Goal: Information Seeking & Learning: Learn about a topic

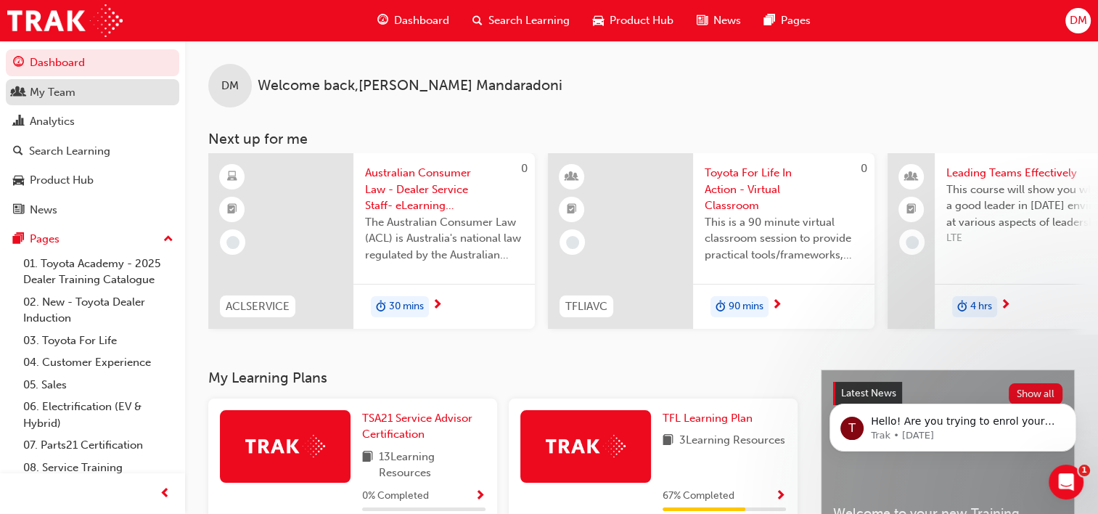
click at [49, 94] on div "My Team" at bounding box center [53, 92] width 46 height 17
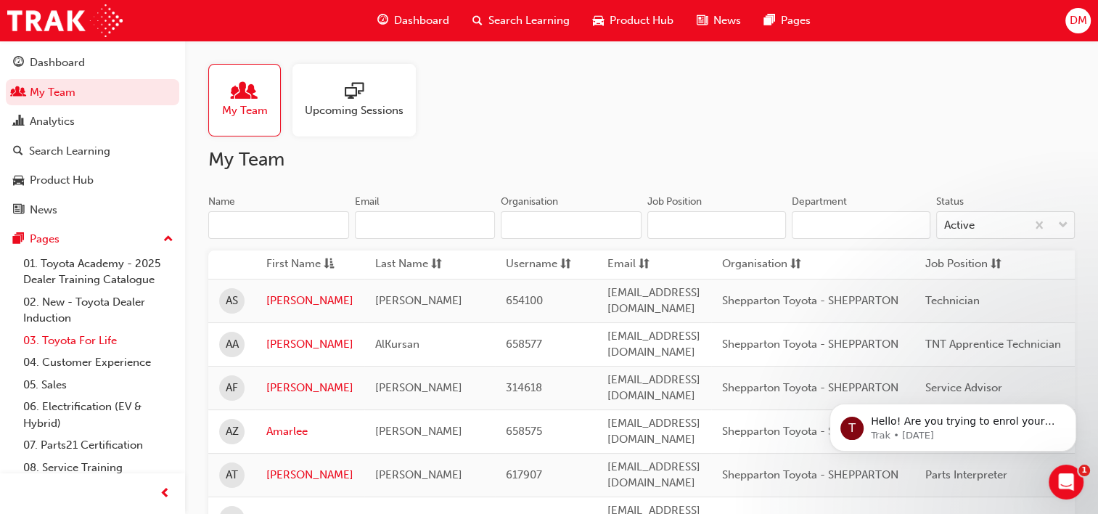
click at [78, 338] on link "03. Toyota For Life" at bounding box center [98, 340] width 162 height 22
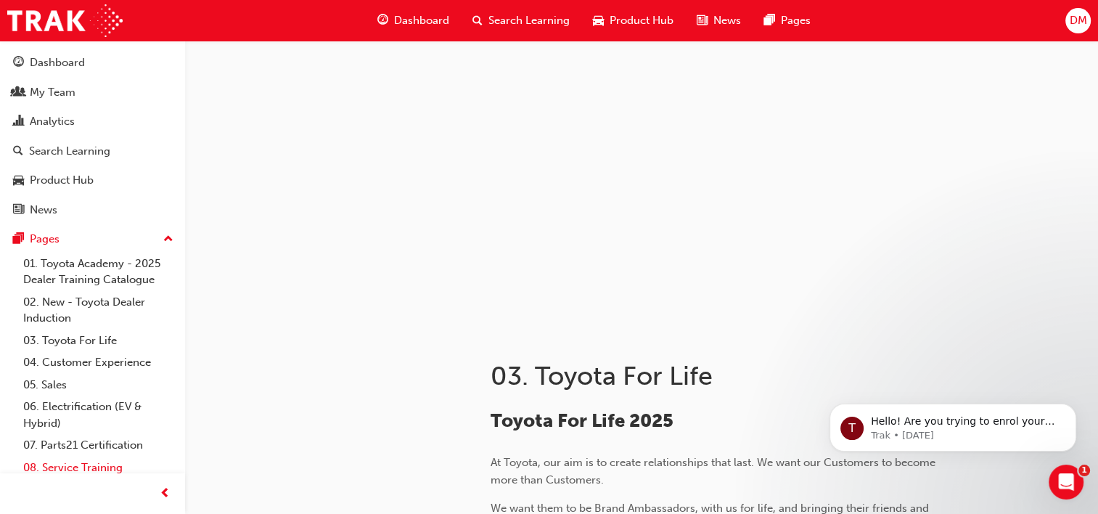
click at [104, 467] on link "08. Service Training" at bounding box center [98, 467] width 162 height 22
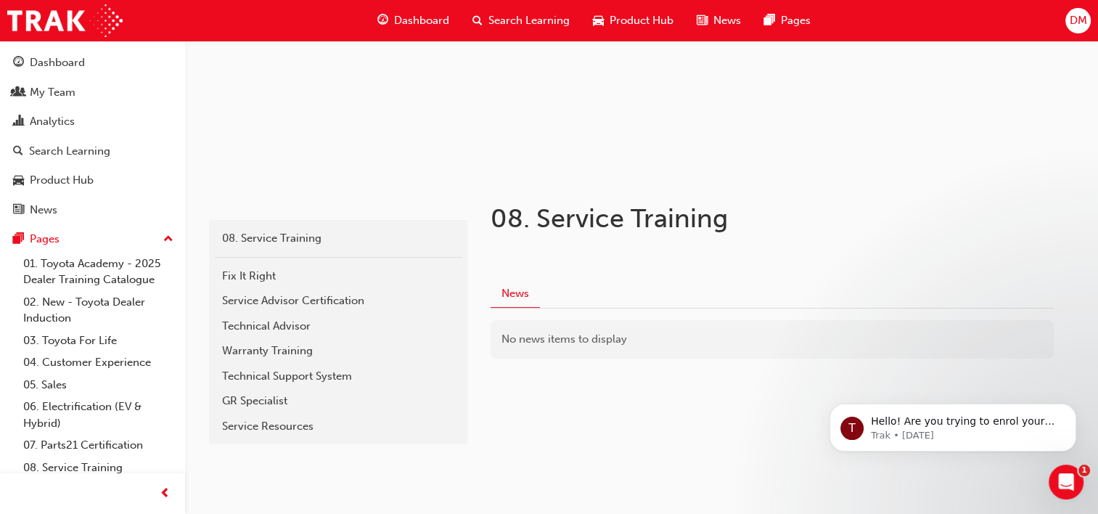
scroll to position [160, 0]
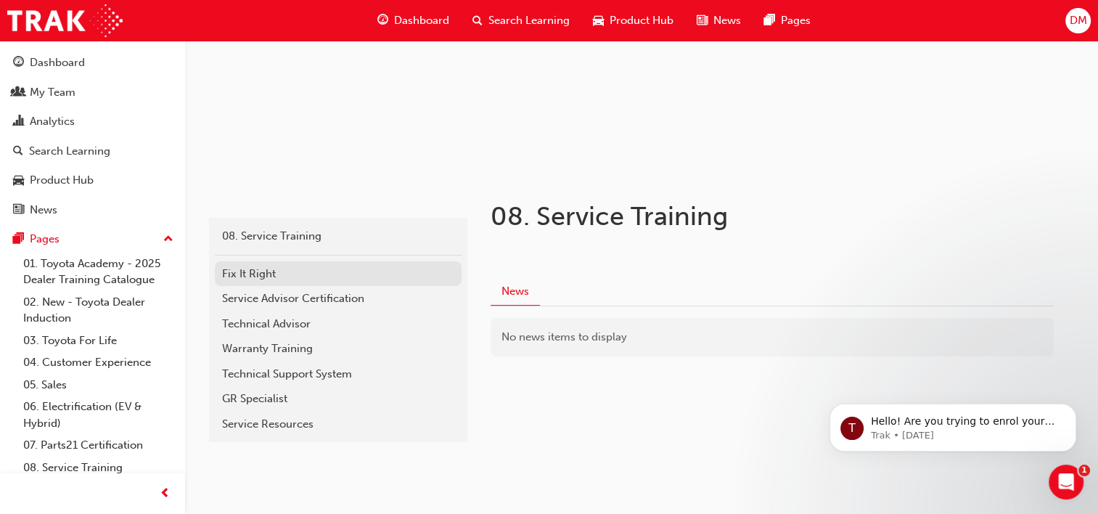
click at [255, 271] on div "Fix It Right" at bounding box center [338, 274] width 232 height 17
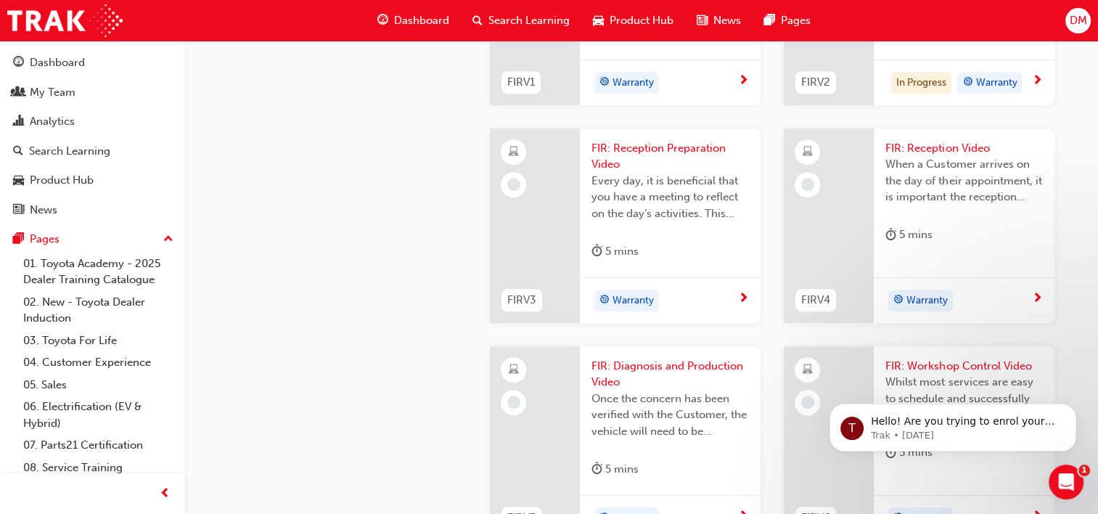
scroll to position [825, 0]
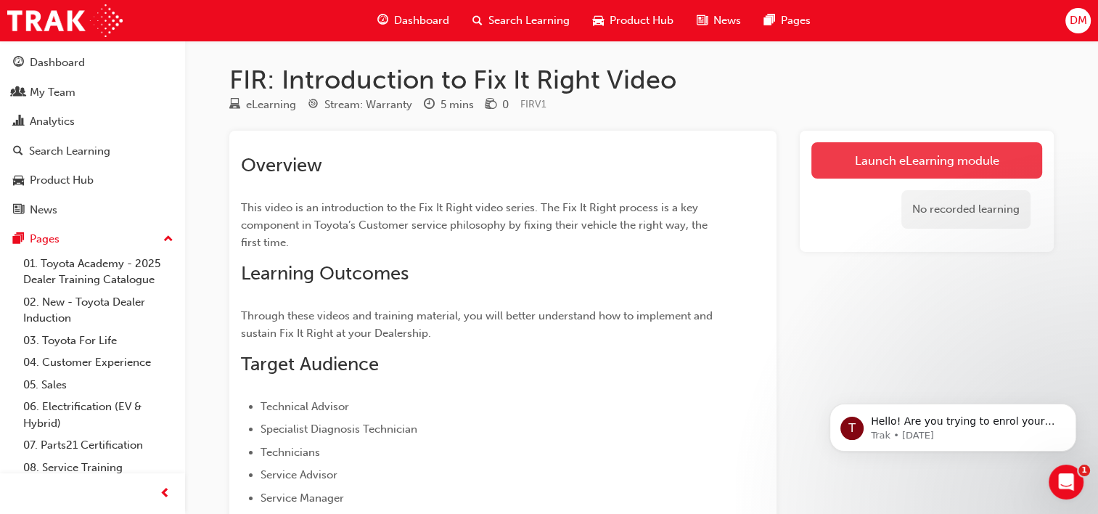
click at [920, 151] on link "Launch eLearning module" at bounding box center [926, 160] width 231 height 36
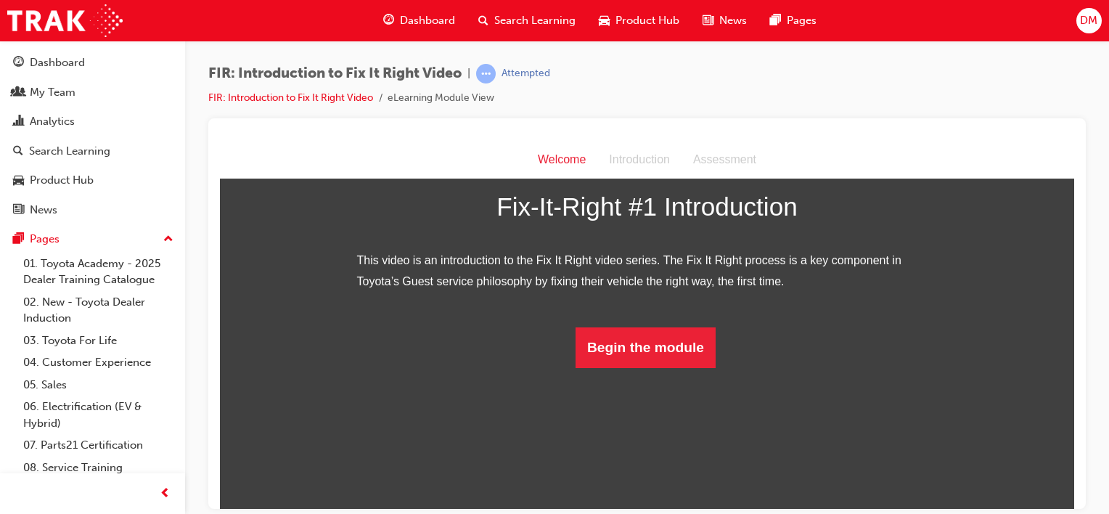
scroll to position [200, 0]
click at [644, 367] on button "Begin the module" at bounding box center [645, 347] width 140 height 41
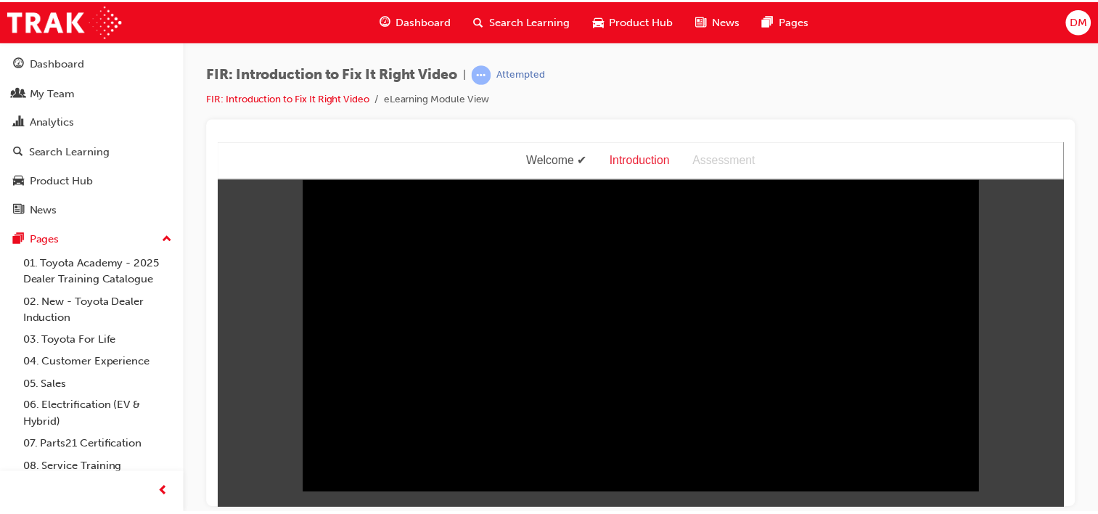
scroll to position [35, 0]
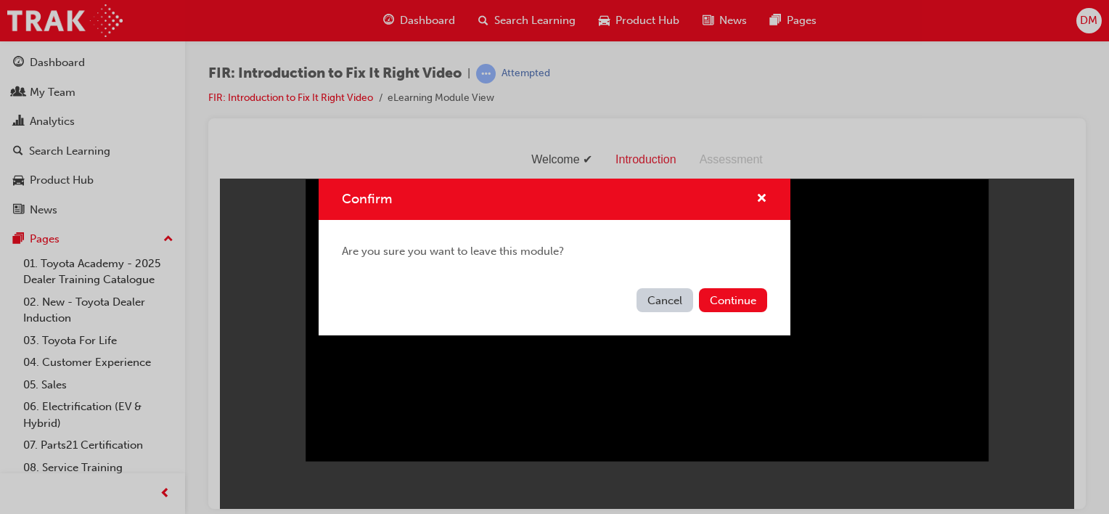
click at [657, 299] on button "Cancel" at bounding box center [664, 300] width 57 height 24
click at [749, 299] on button "Continue" at bounding box center [733, 300] width 68 height 24
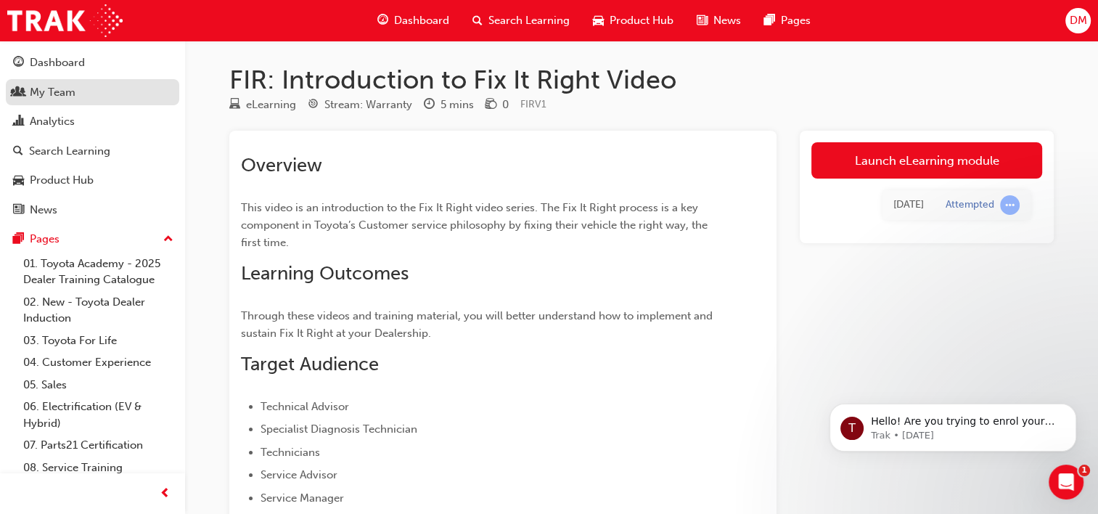
click at [60, 88] on div "My Team" at bounding box center [53, 92] width 46 height 17
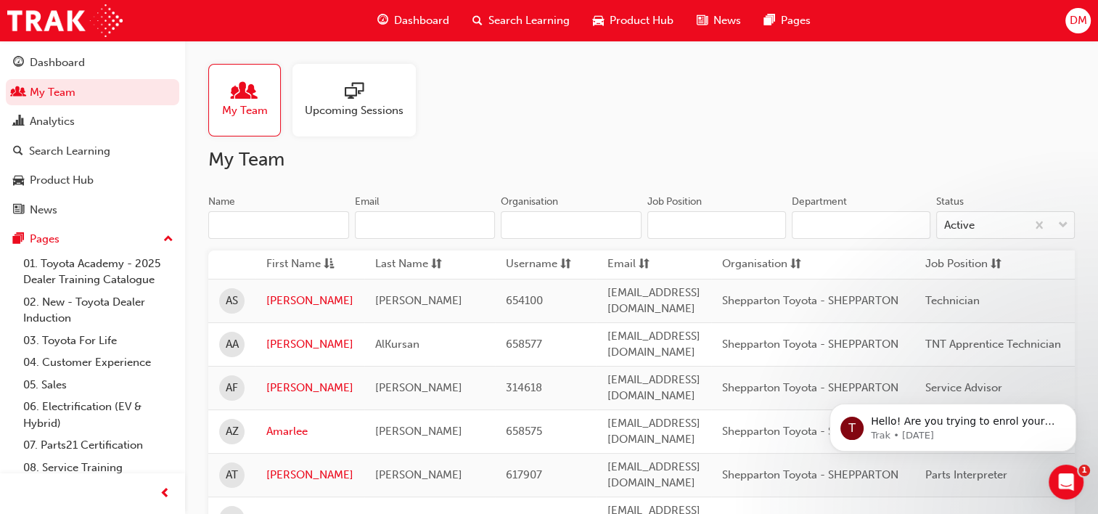
click at [895, 218] on input "Department" at bounding box center [861, 225] width 139 height 28
click at [859, 218] on input "Department" at bounding box center [861, 225] width 139 height 28
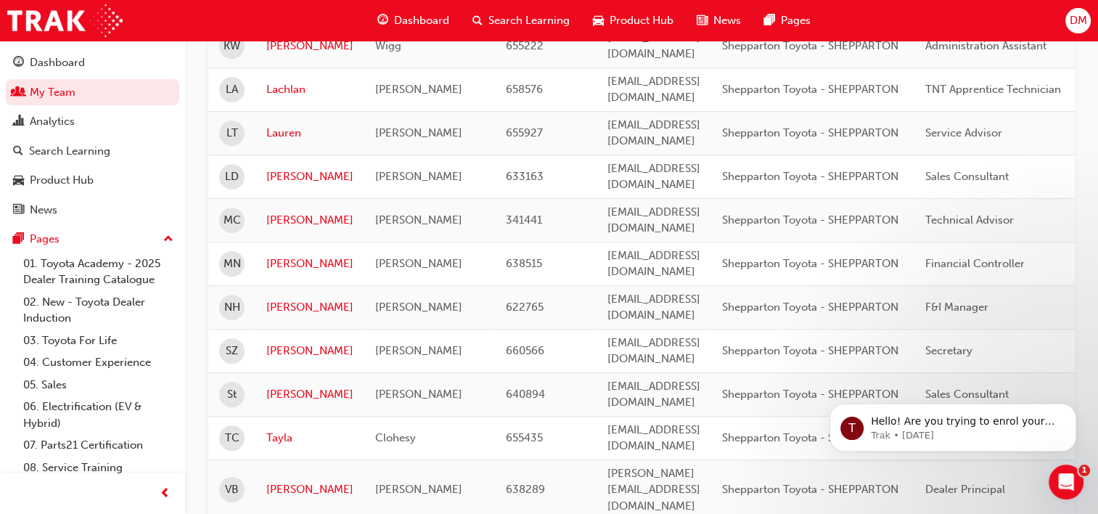
scroll to position [866, 0]
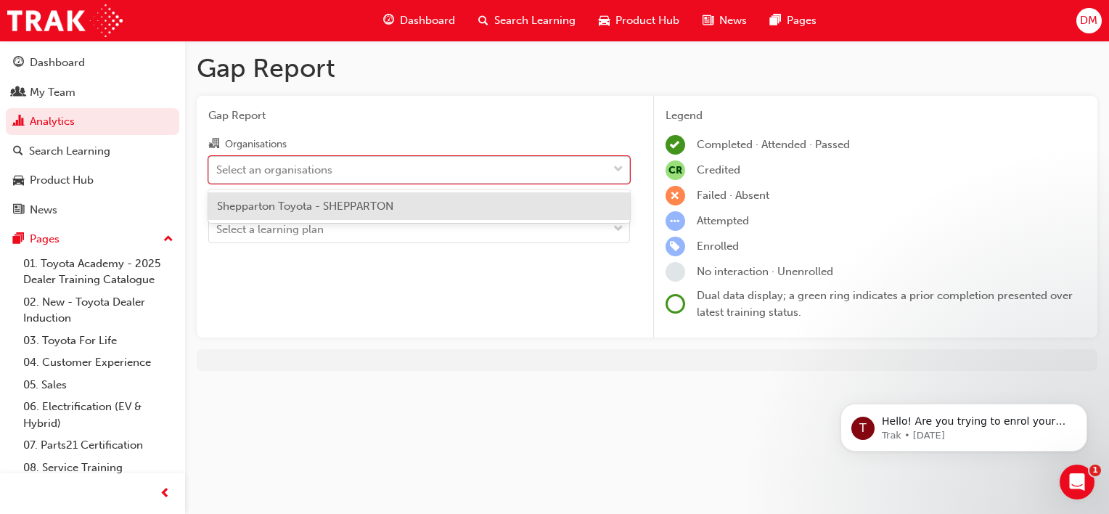
click at [618, 171] on span "down-icon" at bounding box center [618, 169] width 10 height 19
click at [218, 171] on input "Organisations option Shepparton Toyota - SHEPPARTON focused, 1 of 1. 1 result a…" at bounding box center [216, 169] width 1 height 12
click at [337, 209] on span "Shepparton Toyota - SHEPPARTON" at bounding box center [305, 206] width 176 height 13
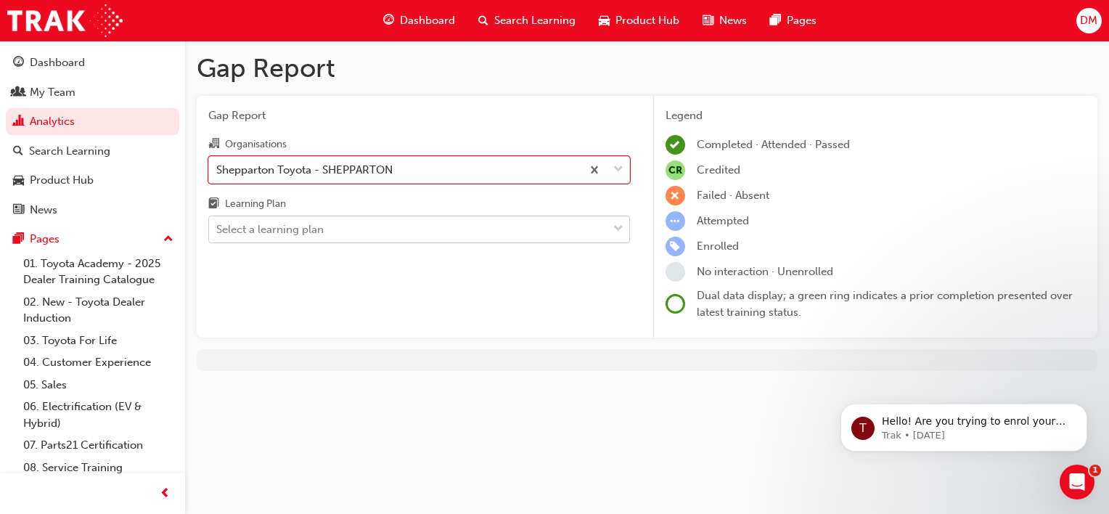
click at [615, 228] on span "down-icon" at bounding box center [618, 229] width 10 height 19
click at [218, 228] on input "Learning Plan Select a learning plan" at bounding box center [216, 229] width 1 height 12
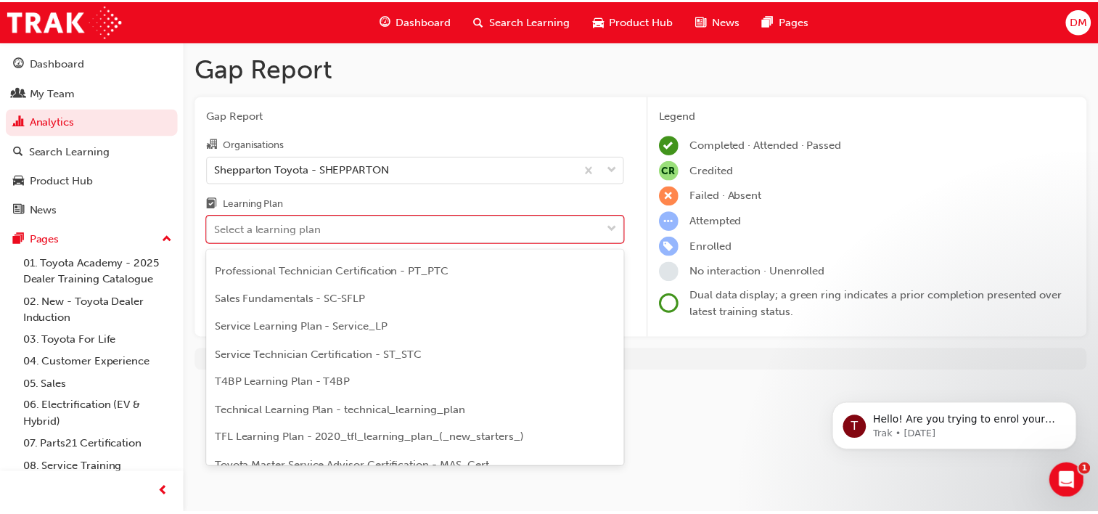
scroll to position [520, 0]
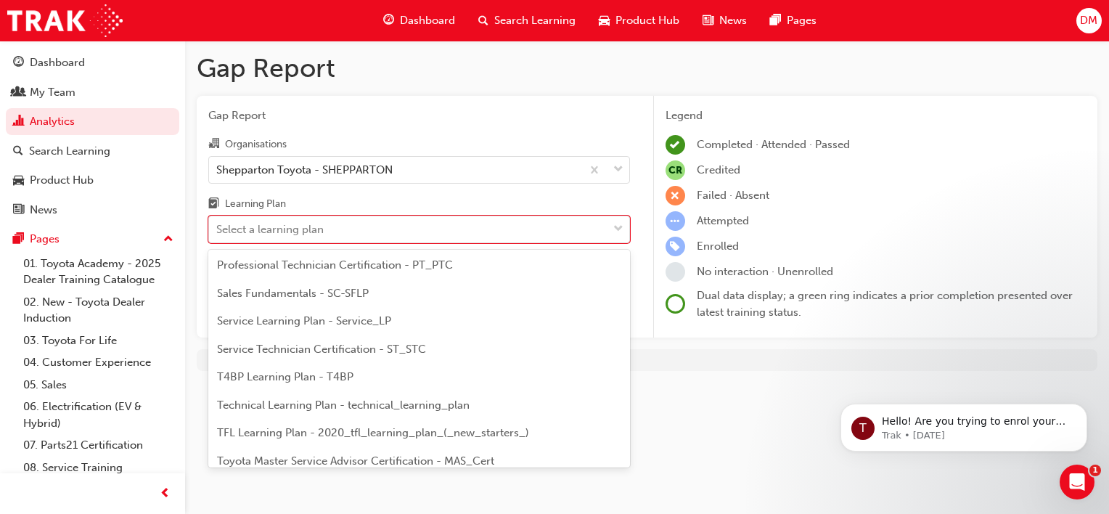
click at [361, 345] on span "Service Technician Certification - ST_STC" at bounding box center [321, 349] width 209 height 13
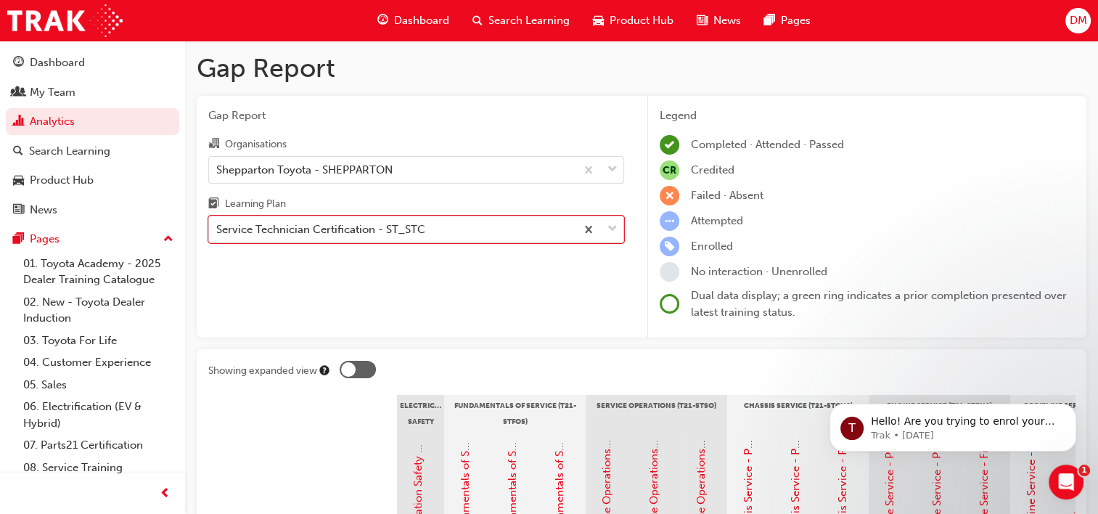
click at [615, 225] on span "down-icon" at bounding box center [612, 229] width 10 height 19
click at [218, 225] on input "Learning Plan option Service Technician Certification - ST_STC, selected. 0 res…" at bounding box center [216, 229] width 1 height 12
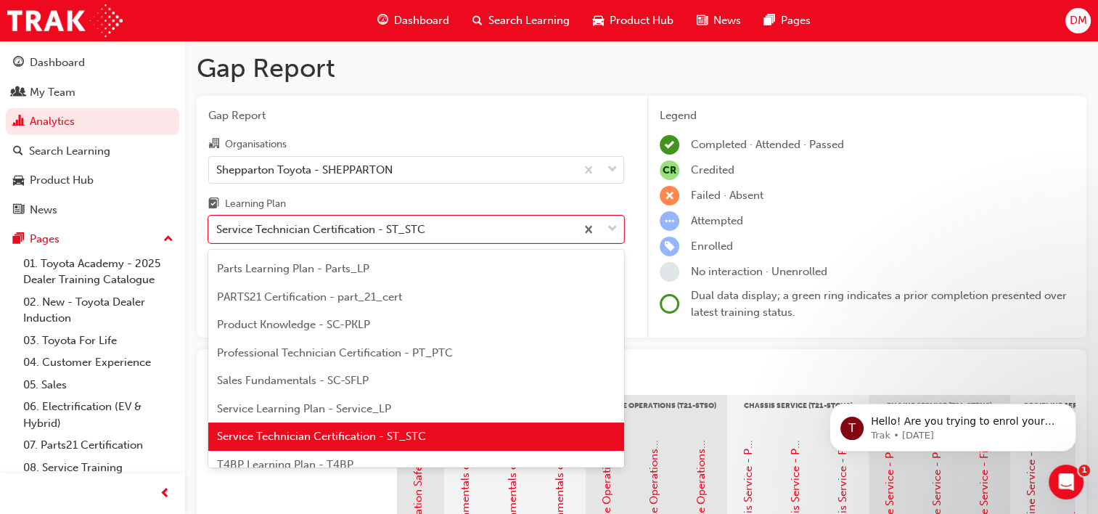
scroll to position [381, 0]
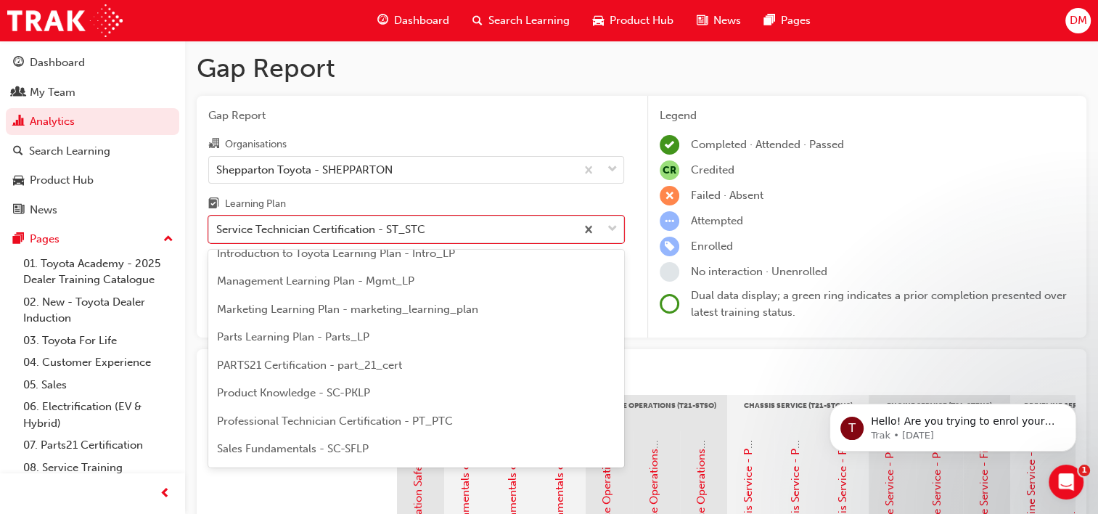
click at [389, 414] on span "Professional Technician Certification - PT_PTC" at bounding box center [335, 420] width 236 height 13
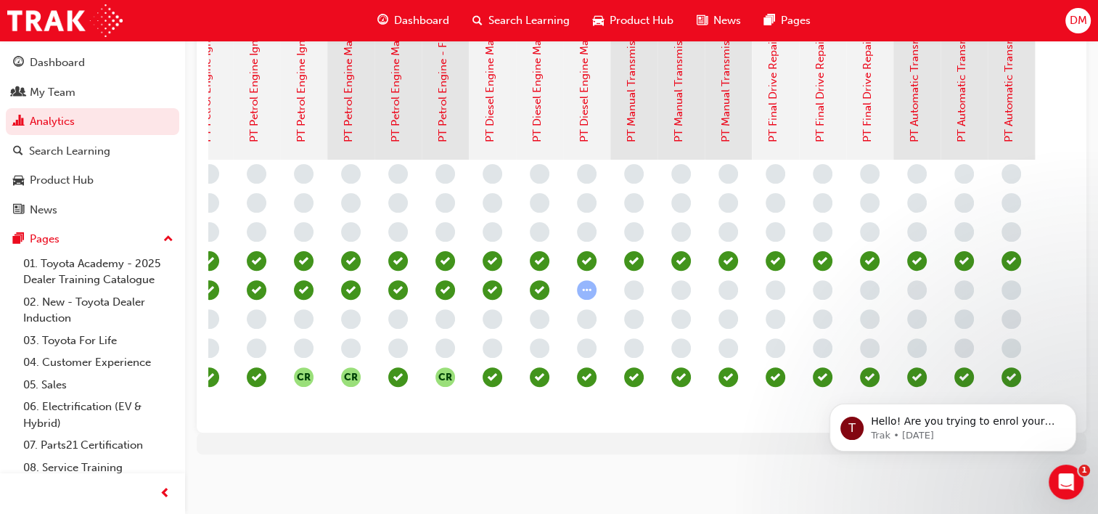
scroll to position [0, 1209]
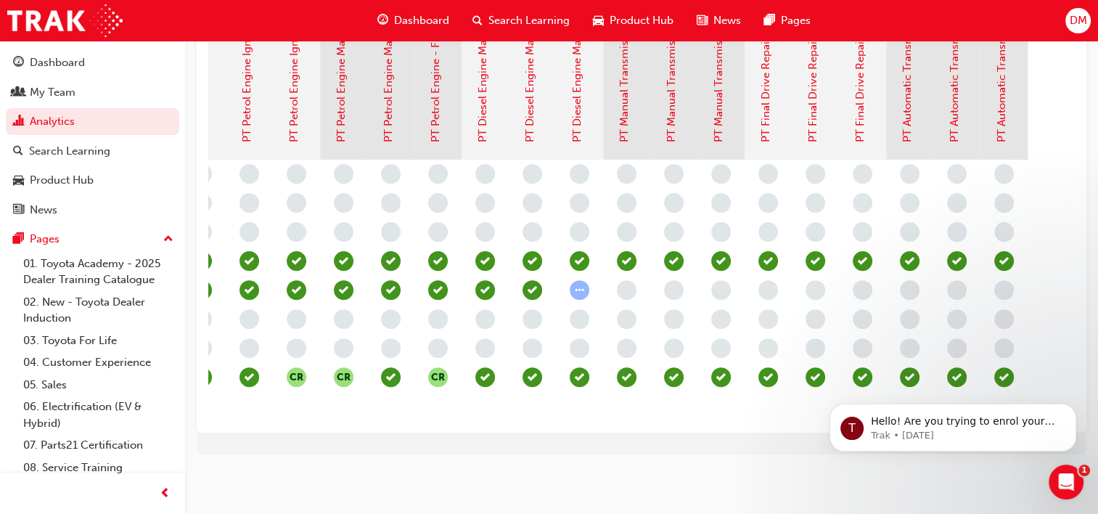
drag, startPoint x: 544, startPoint y: 412, endPoint x: 219, endPoint y: 126, distance: 433.4
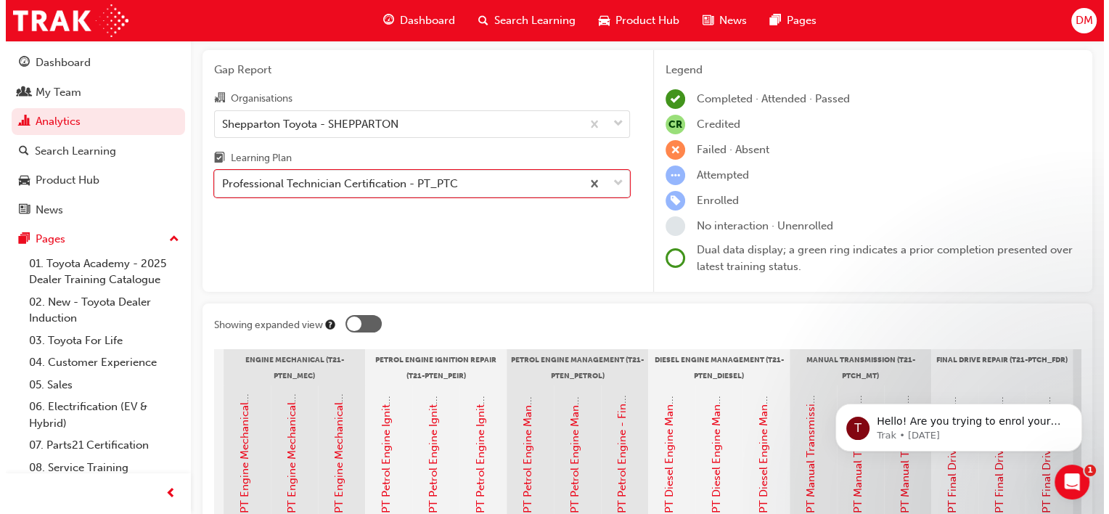
scroll to position [0, 0]
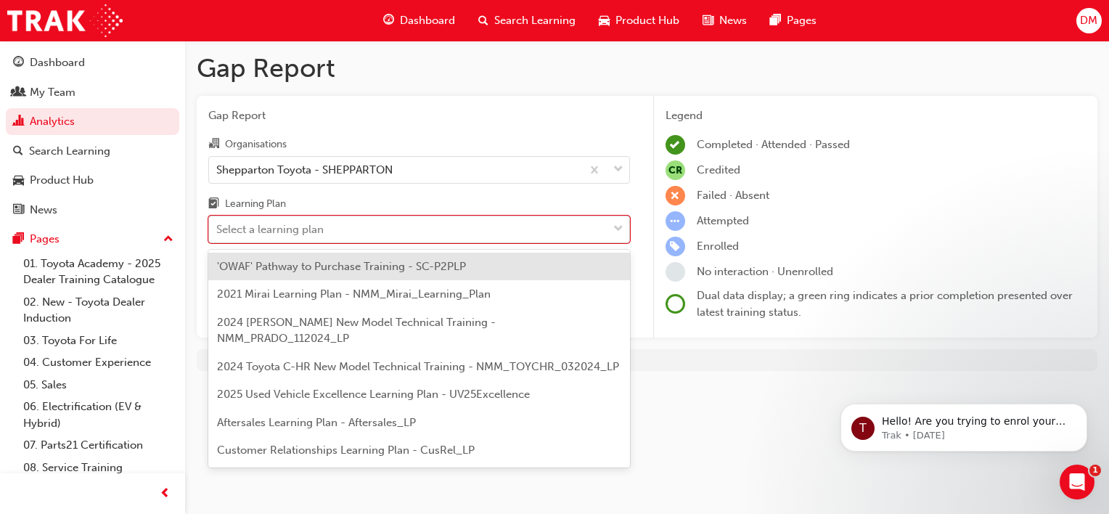
click at [621, 222] on span "down-icon" at bounding box center [618, 229] width 10 height 19
click at [218, 223] on input "Learning Plan option Professional Technician Certification - PT_PTC, selected. …" at bounding box center [216, 229] width 1 height 12
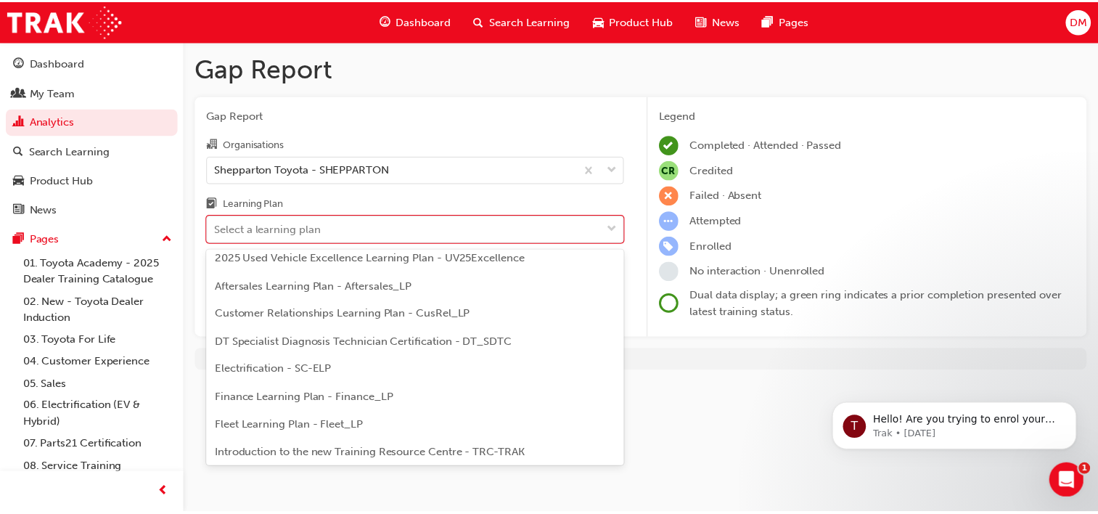
scroll to position [128, 0]
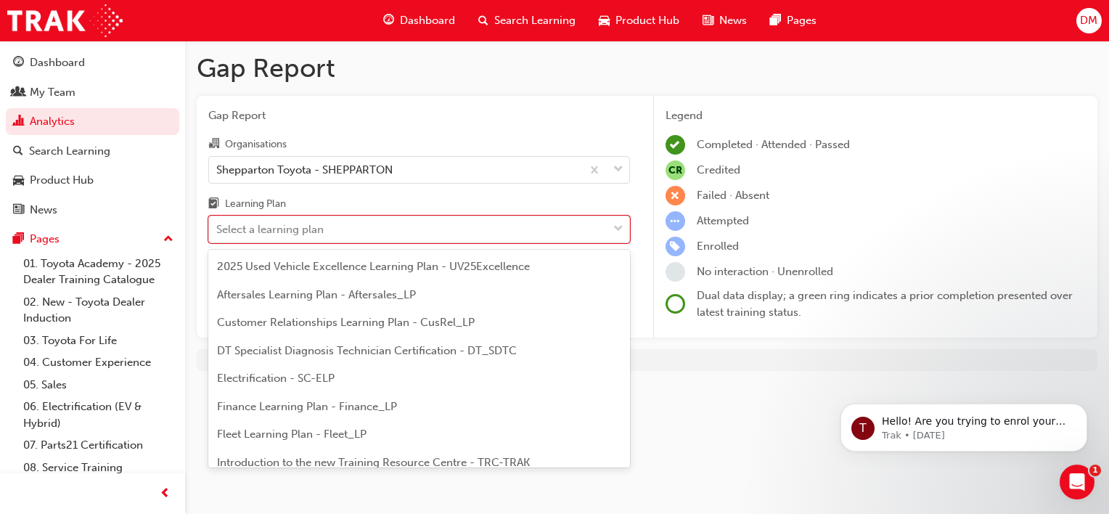
click at [414, 342] on div "DT Specialist Diagnosis Technician Certification - DT_SDTC" at bounding box center [419, 351] width 422 height 28
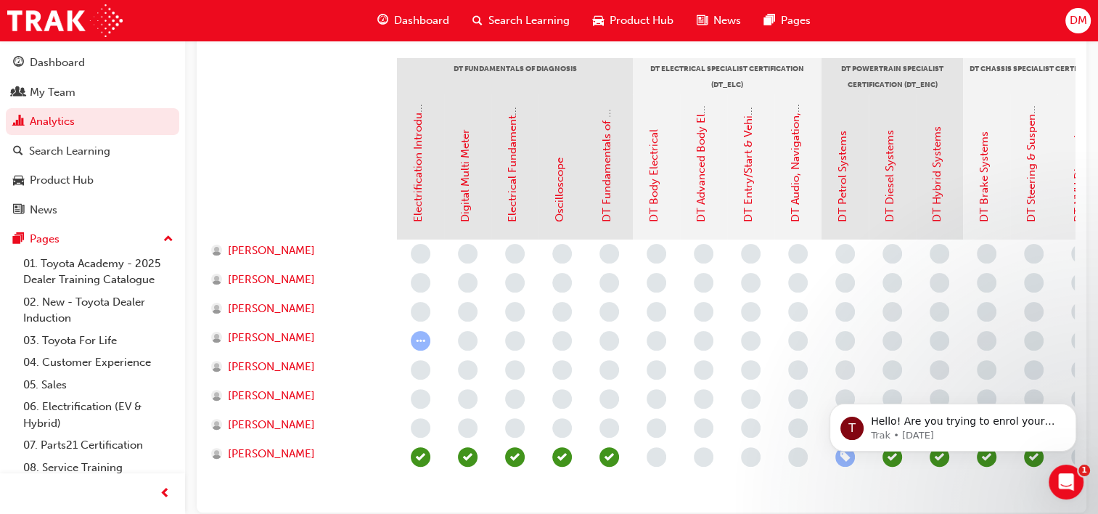
scroll to position [332, 0]
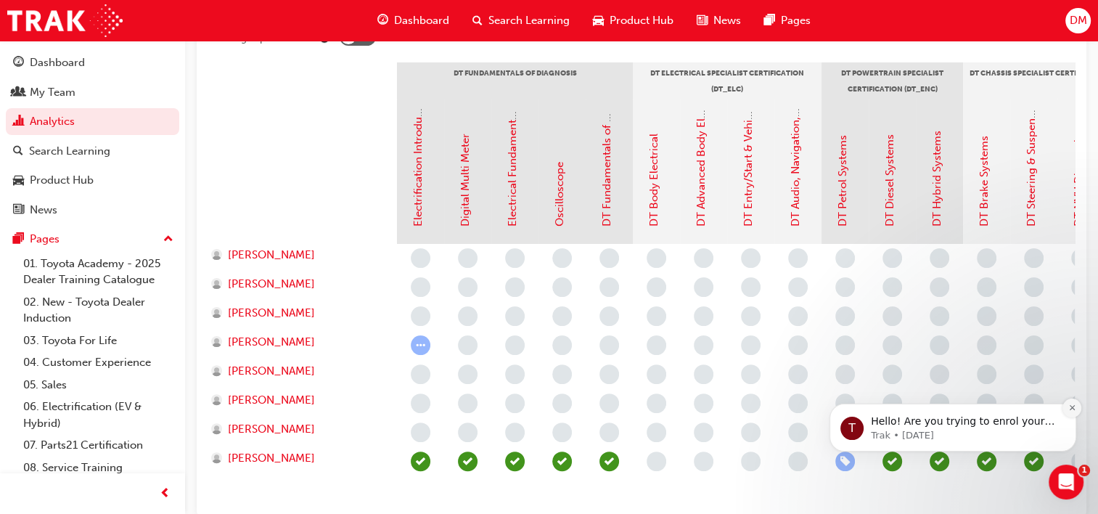
click at [1073, 407] on icon "Dismiss notification" at bounding box center [1072, 407] width 8 height 8
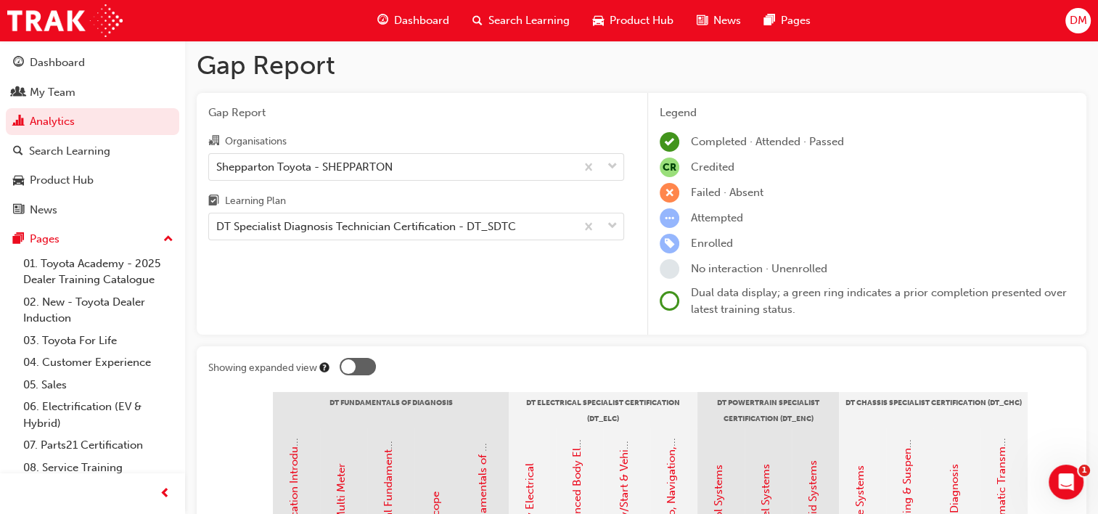
scroll to position [0, 0]
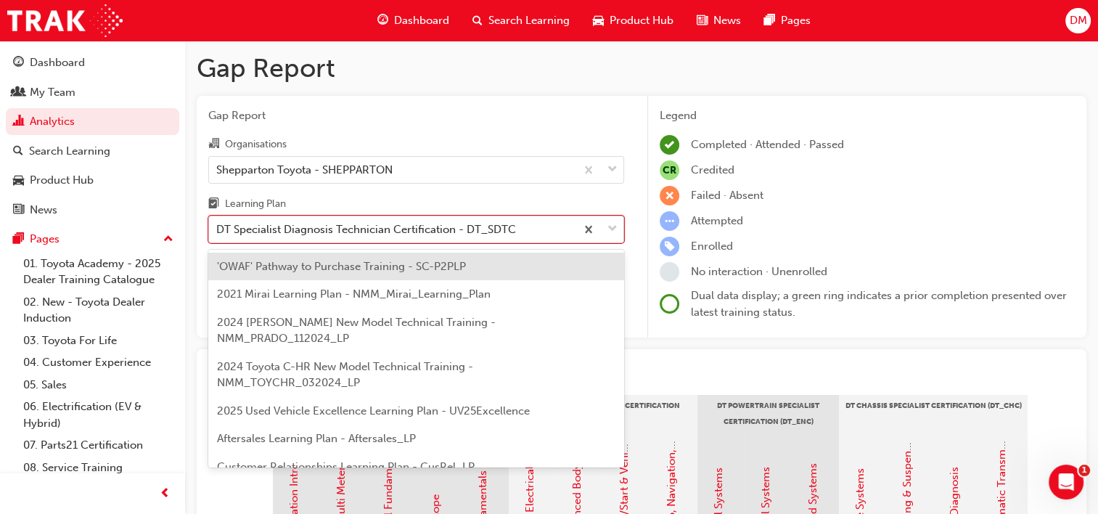
click at [615, 227] on span "down-icon" at bounding box center [612, 229] width 10 height 19
click at [218, 227] on input "Learning Plan option DT Specialist Diagnosis Technician Certification - DT_SDTC…" at bounding box center [216, 229] width 1 height 12
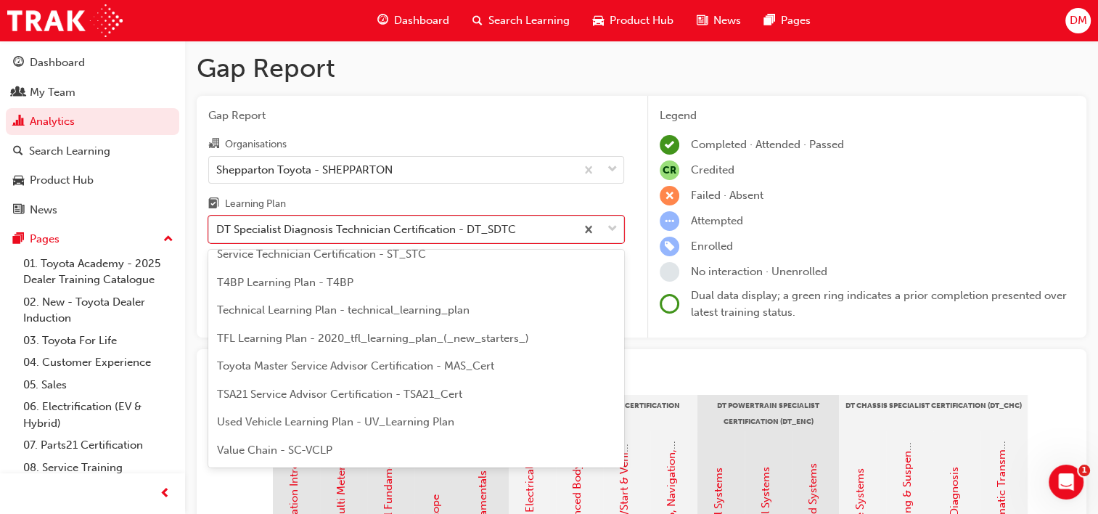
scroll to position [642, 0]
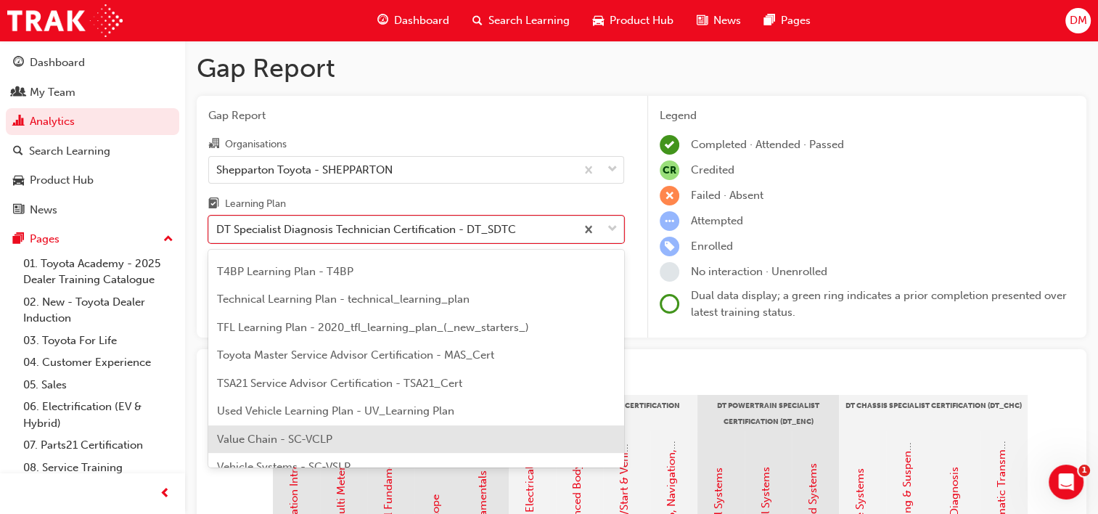
click at [258, 433] on span "Value Chain - SC-VCLP" at bounding box center [274, 439] width 115 height 13
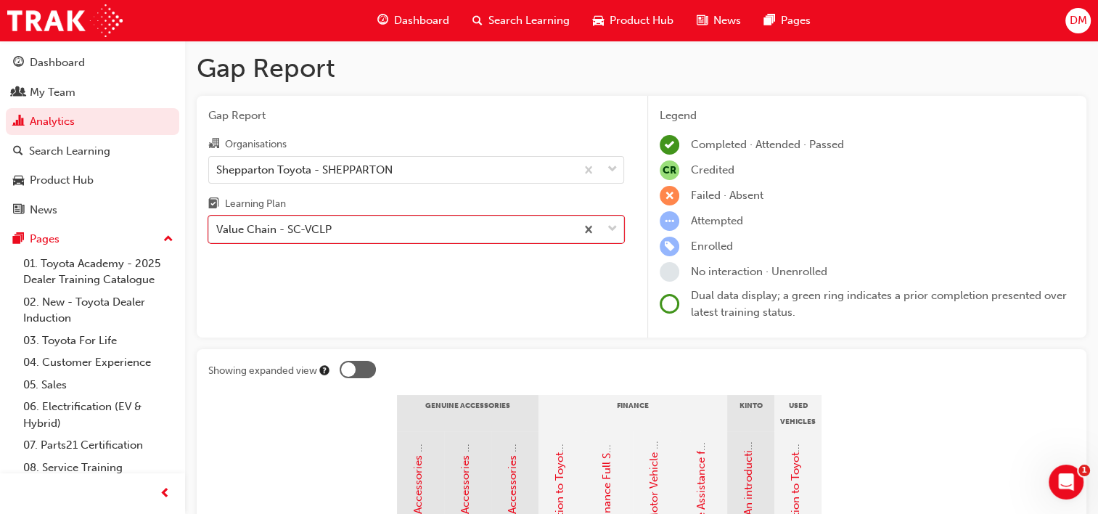
click at [356, 366] on div at bounding box center [358, 369] width 36 height 17
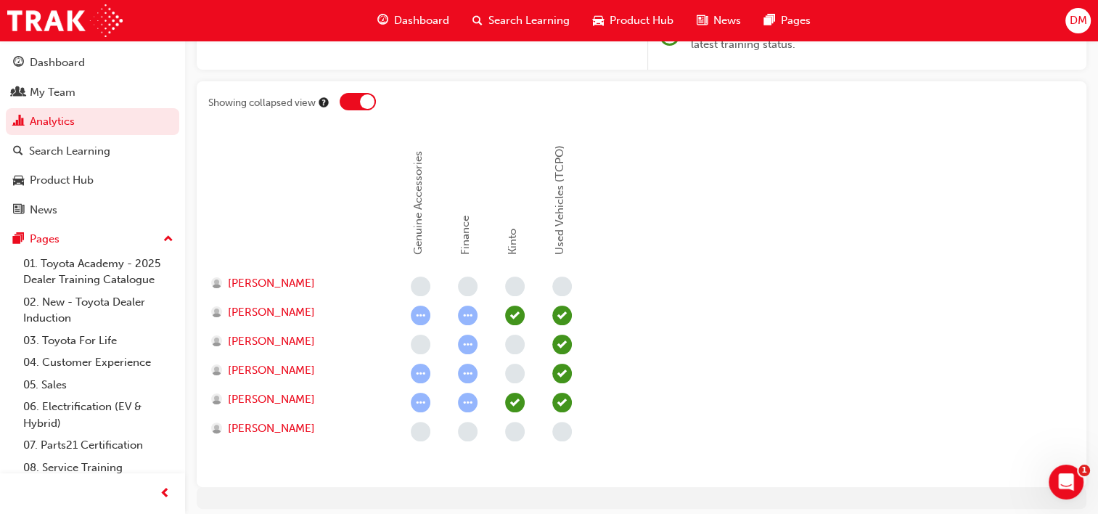
scroll to position [269, 0]
click at [363, 96] on div at bounding box center [367, 101] width 15 height 15
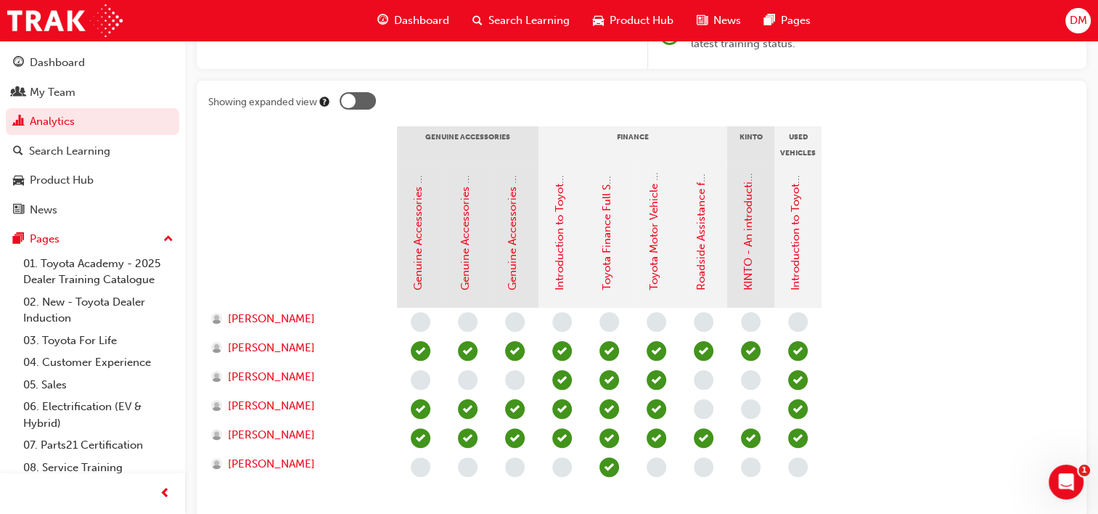
click at [363, 96] on div at bounding box center [358, 100] width 36 height 17
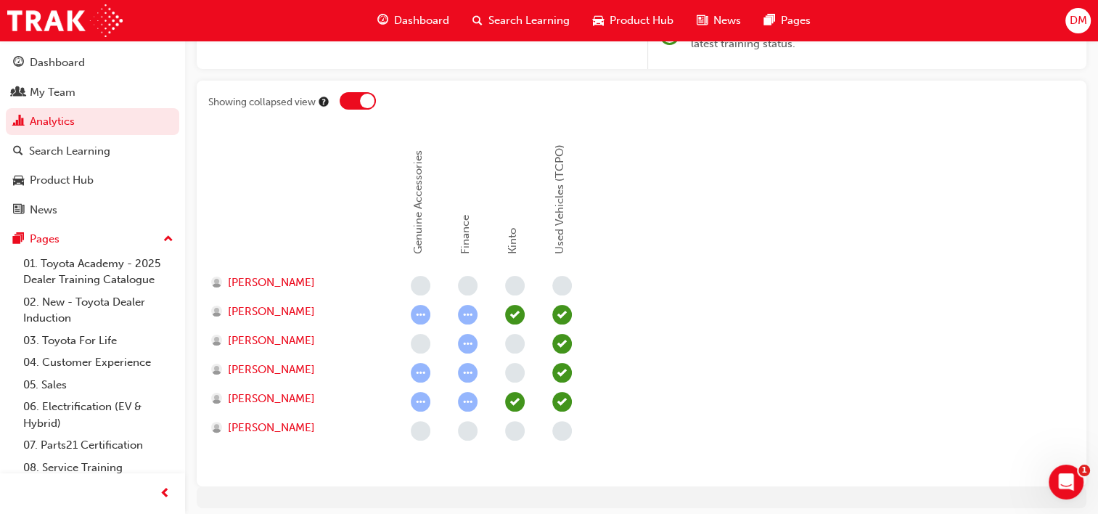
click at [363, 96] on div at bounding box center [367, 101] width 15 height 15
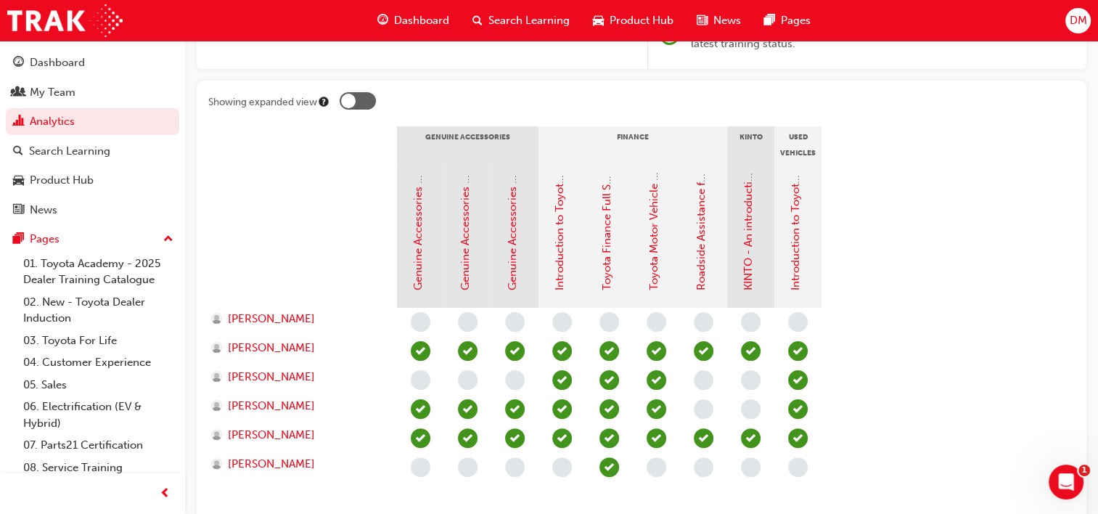
click at [363, 96] on div at bounding box center [358, 100] width 36 height 17
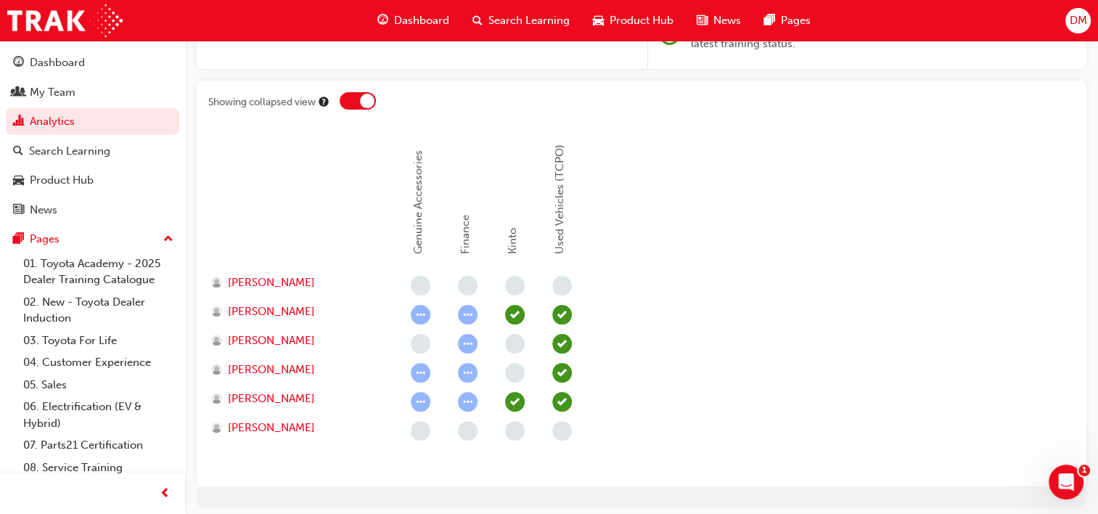
click at [363, 96] on div at bounding box center [367, 101] width 15 height 15
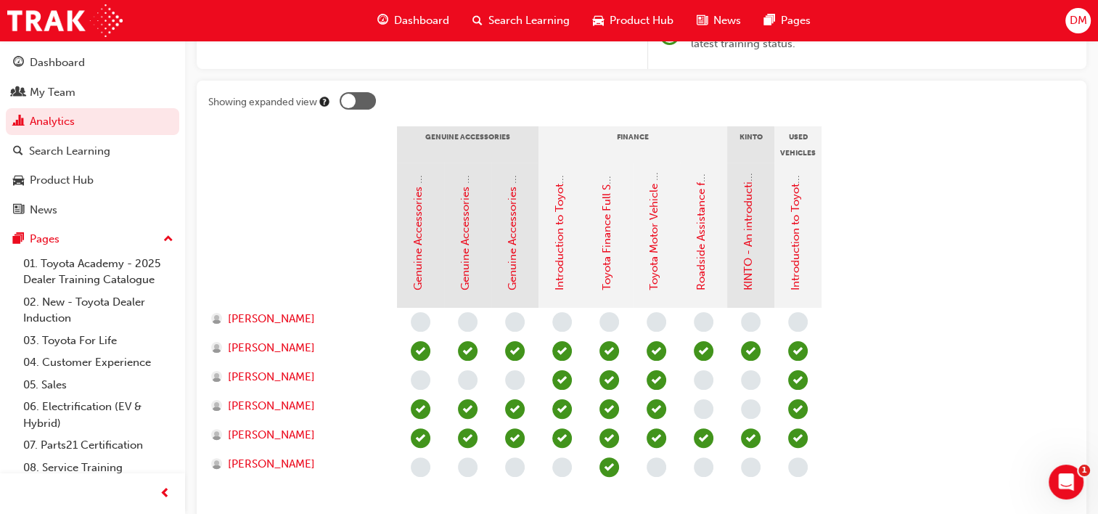
click at [363, 96] on div at bounding box center [358, 100] width 36 height 17
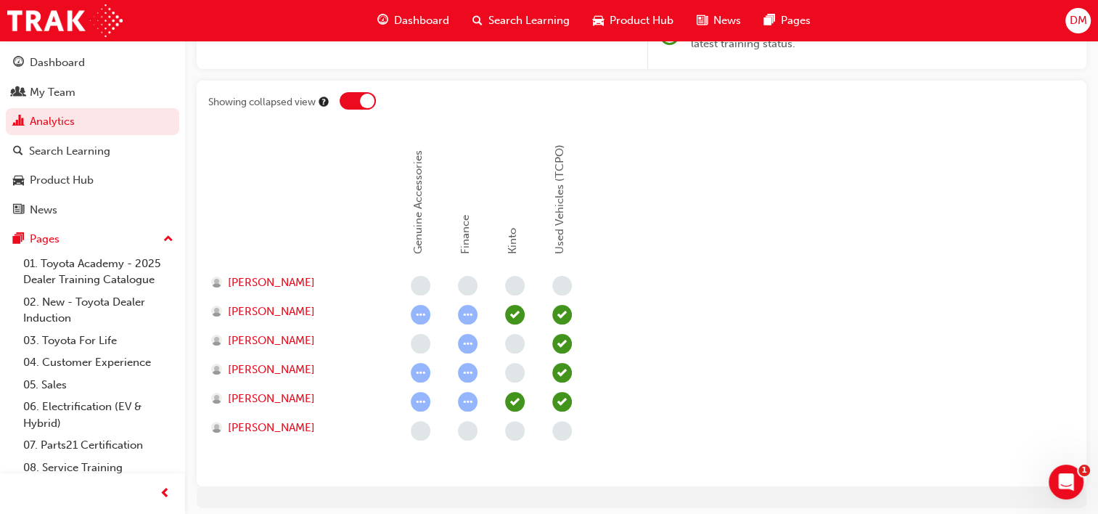
click at [359, 99] on div at bounding box center [358, 100] width 36 height 17
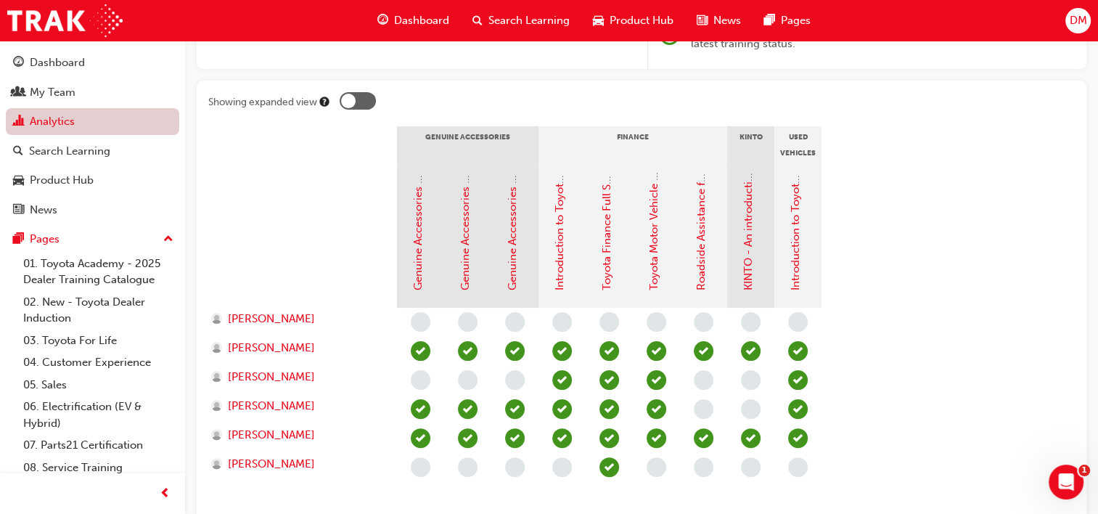
click at [49, 121] on link "Analytics" at bounding box center [92, 121] width 173 height 27
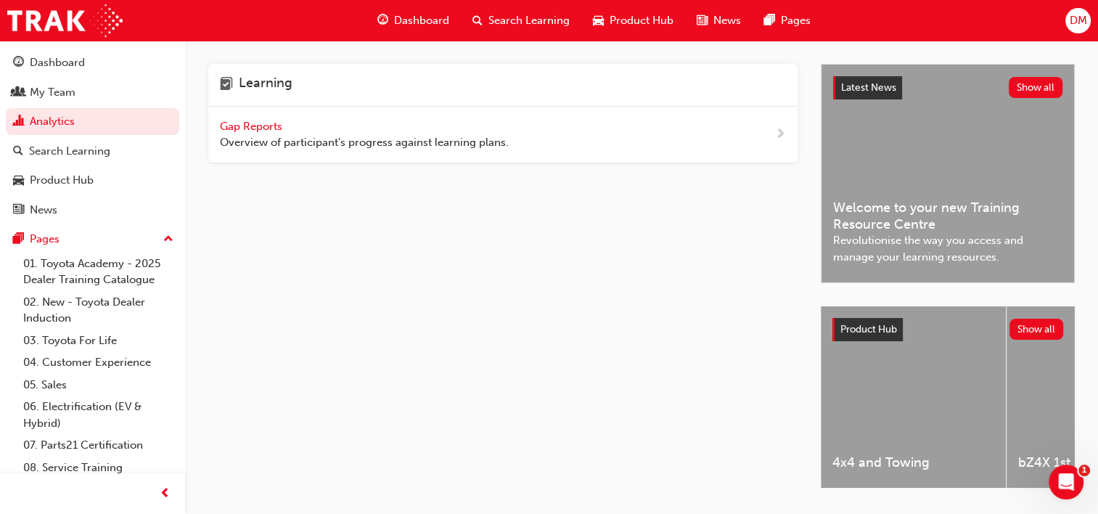
click at [253, 129] on span "Gap Reports" at bounding box center [252, 126] width 65 height 13
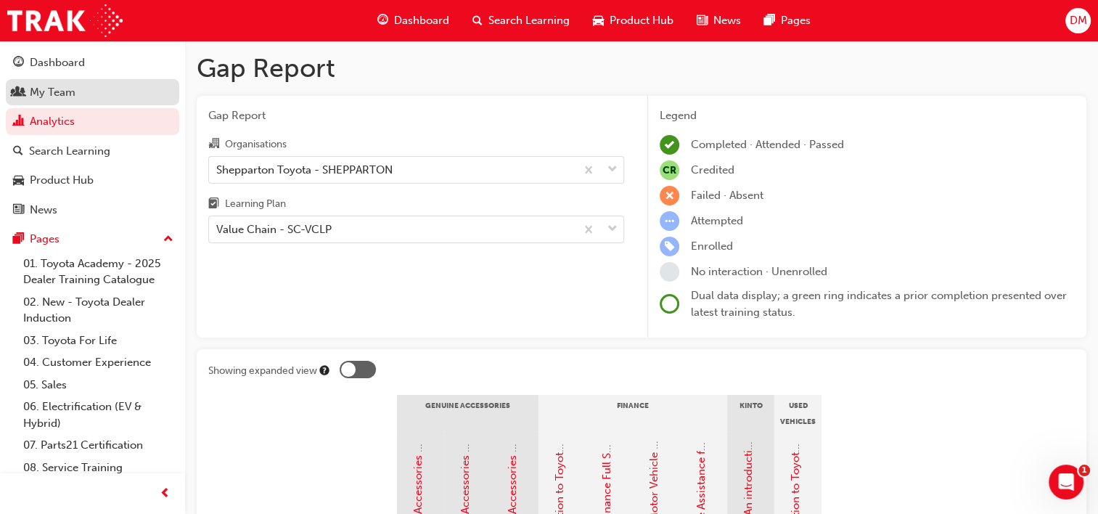
click at [51, 91] on div "My Team" at bounding box center [53, 92] width 46 height 17
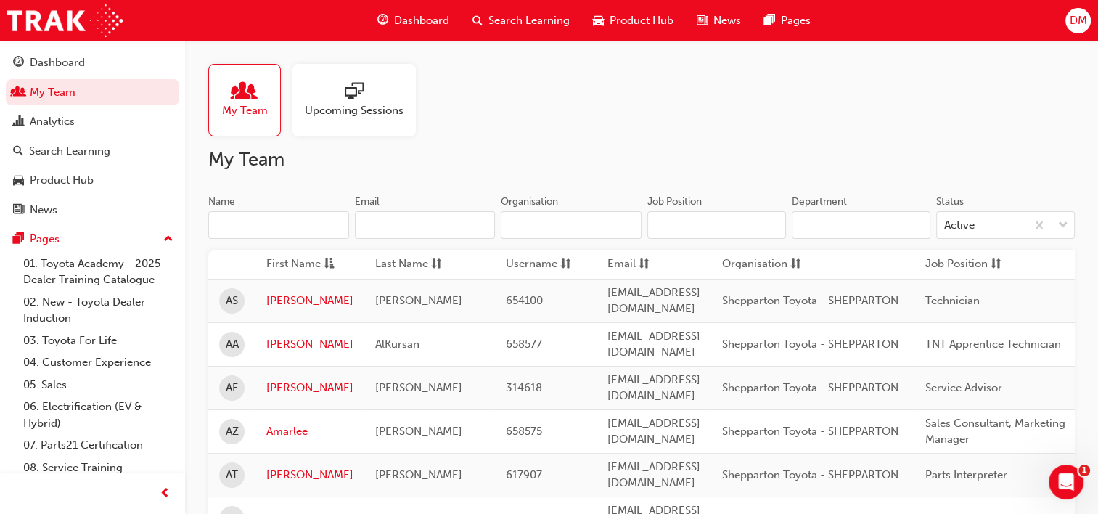
click at [374, 100] on div at bounding box center [354, 92] width 99 height 20
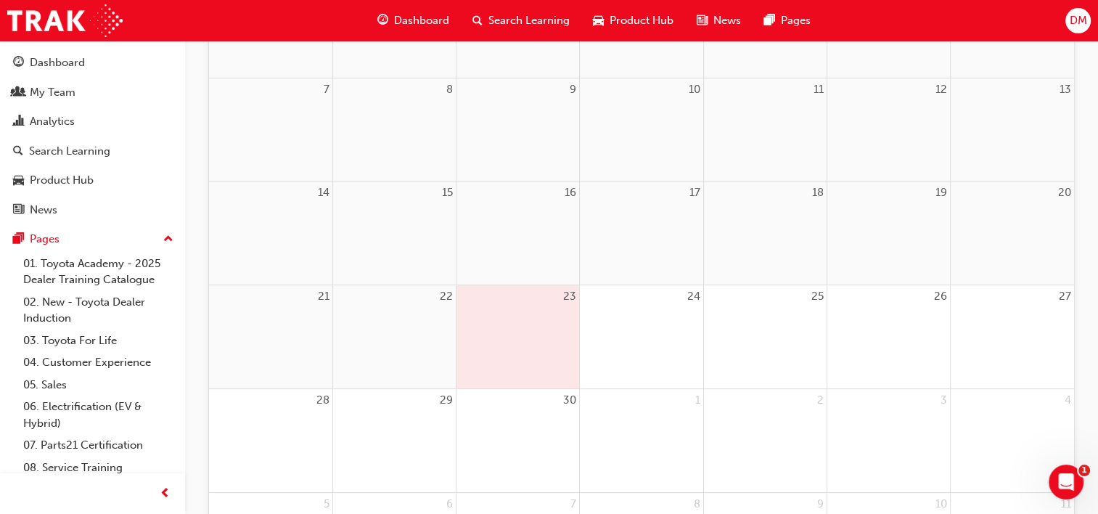
scroll to position [279, 0]
click at [488, 354] on div "23" at bounding box center [517, 341] width 123 height 103
click at [69, 60] on div "Dashboard" at bounding box center [57, 62] width 55 height 17
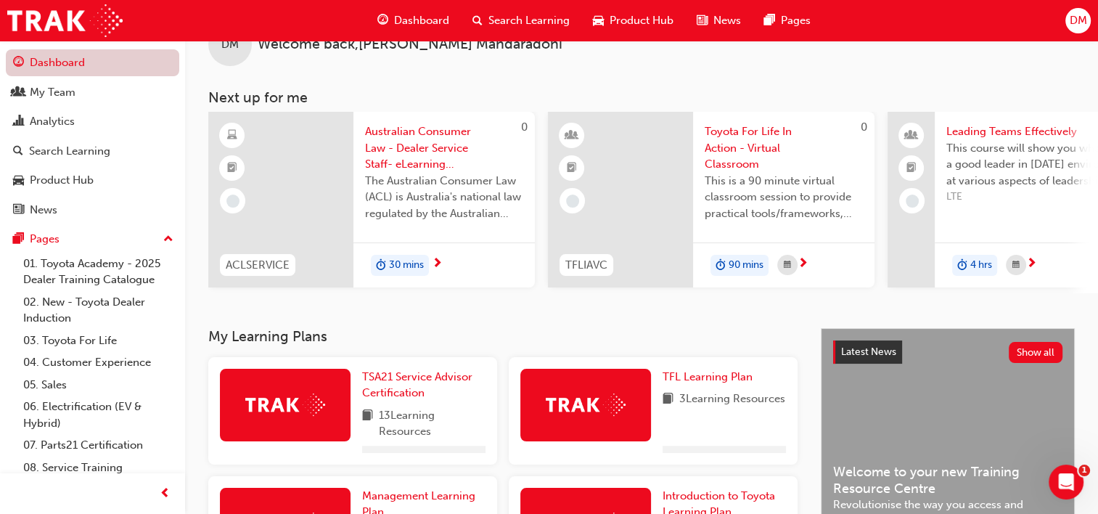
scroll to position [279, 0]
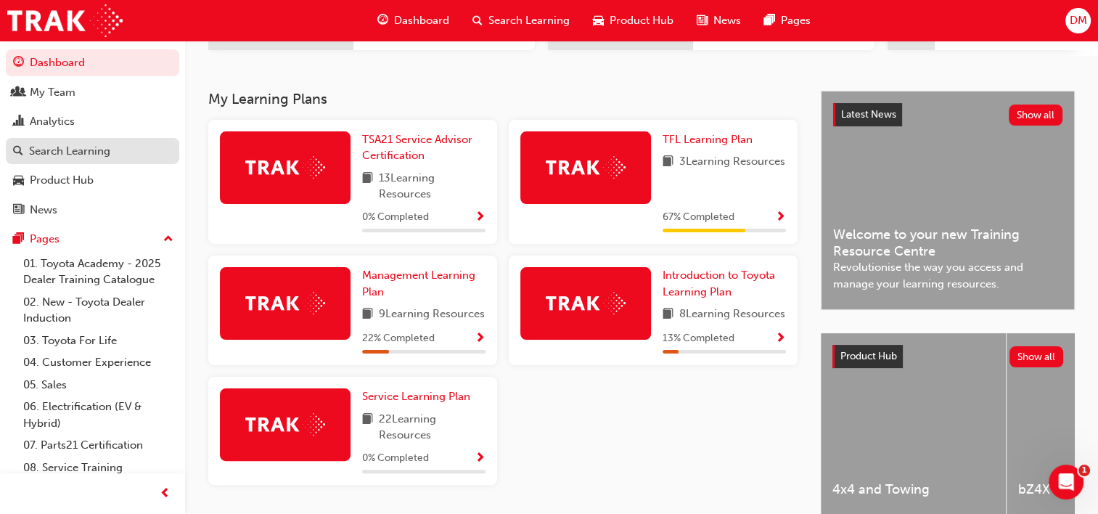
click at [38, 156] on div "Search Learning" at bounding box center [69, 151] width 81 height 17
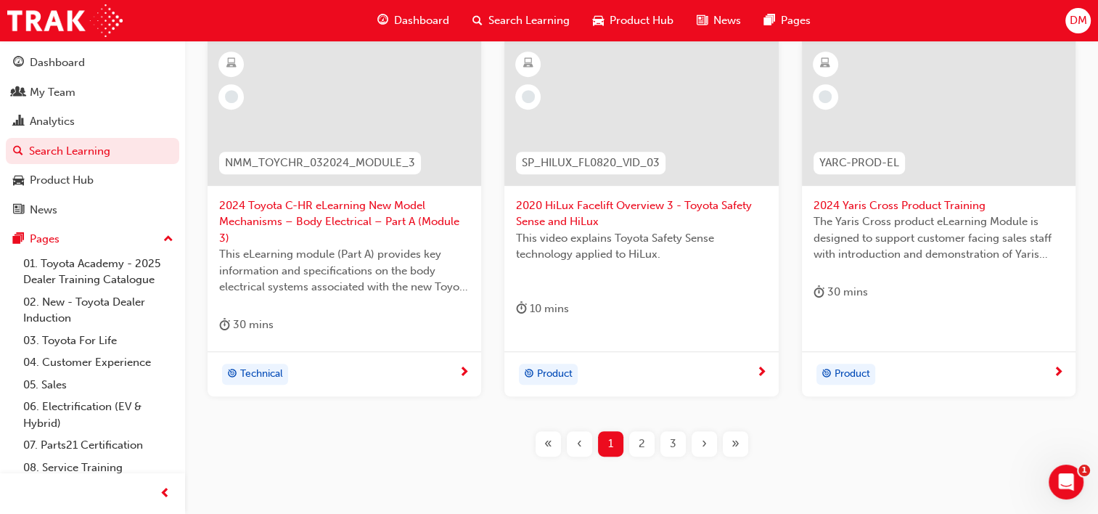
scroll to position [670, 0]
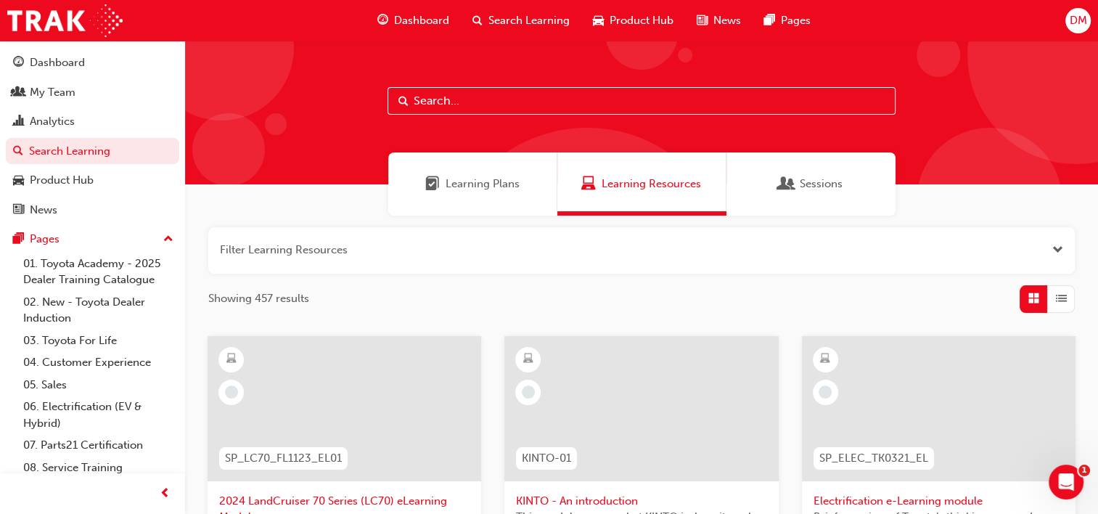
click at [980, 118] on div at bounding box center [641, 113] width 913 height 144
click at [47, 90] on div "My Team" at bounding box center [53, 92] width 46 height 17
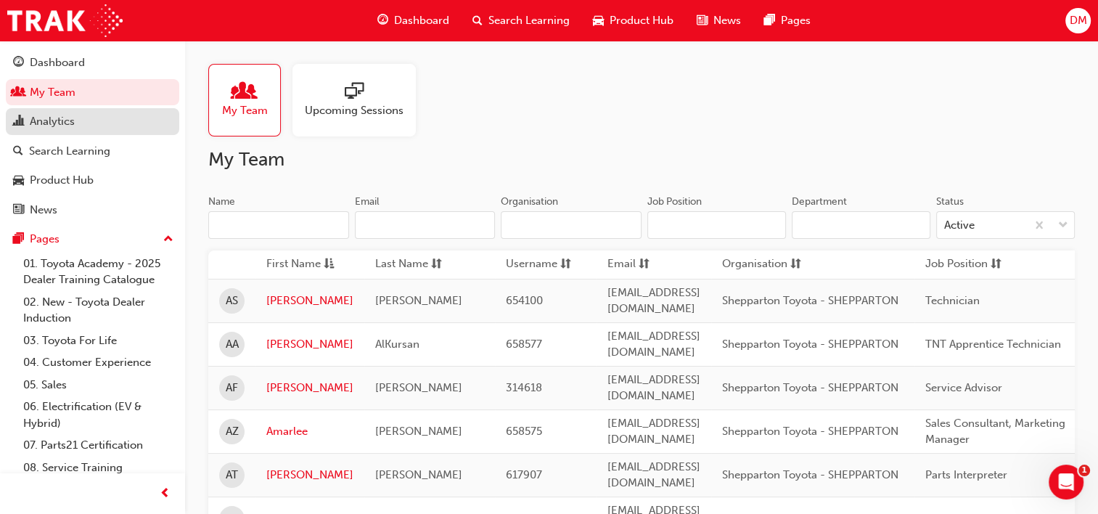
click at [57, 122] on div "Analytics" at bounding box center [52, 121] width 45 height 17
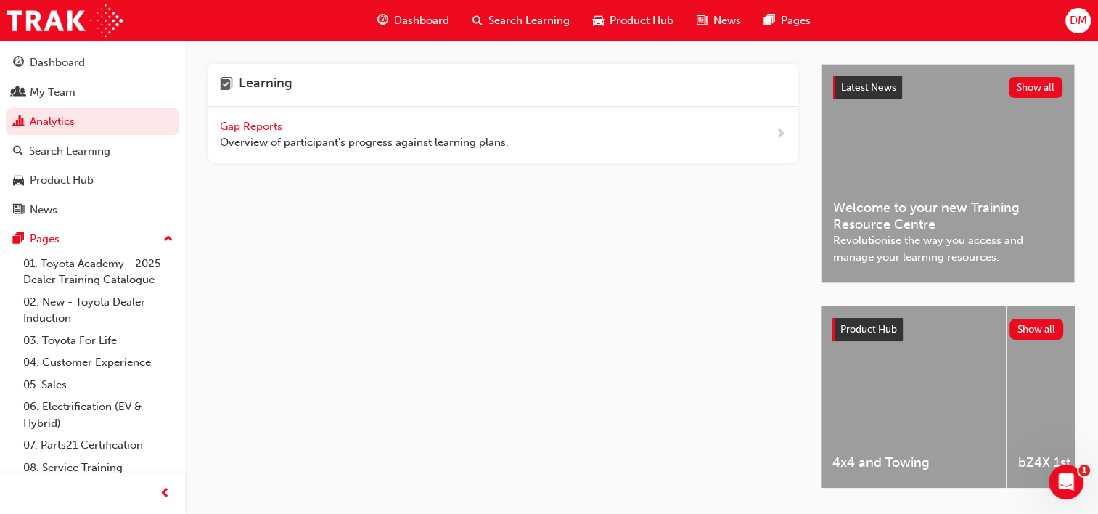
click at [258, 127] on span "Gap Reports" at bounding box center [252, 126] width 65 height 13
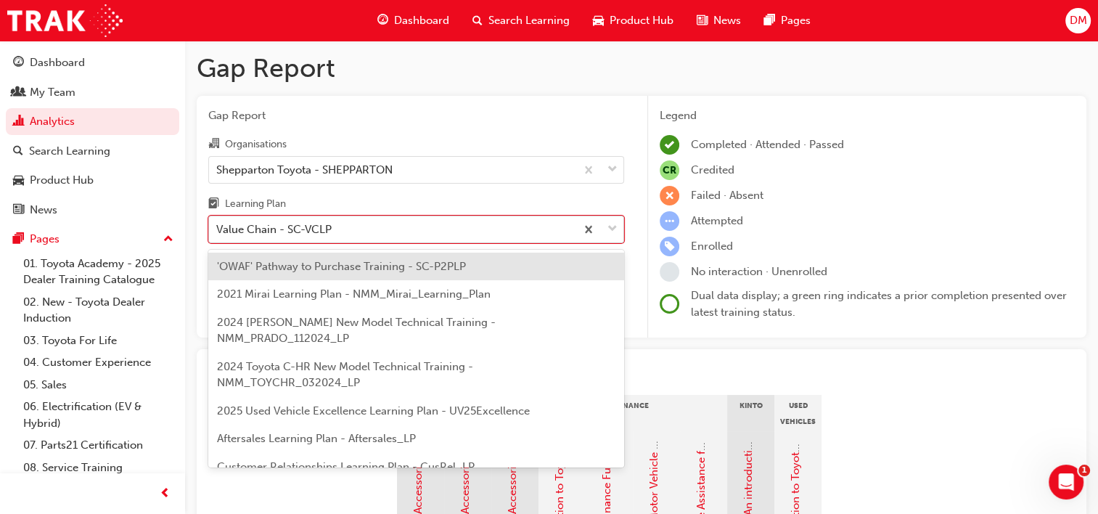
click at [615, 224] on span "down-icon" at bounding box center [612, 229] width 10 height 19
click at [218, 224] on input "Learning Plan option 'OWAF' Pathway to Purchase Training - SC-P2PLP focused, 1 …" at bounding box center [216, 229] width 1 height 12
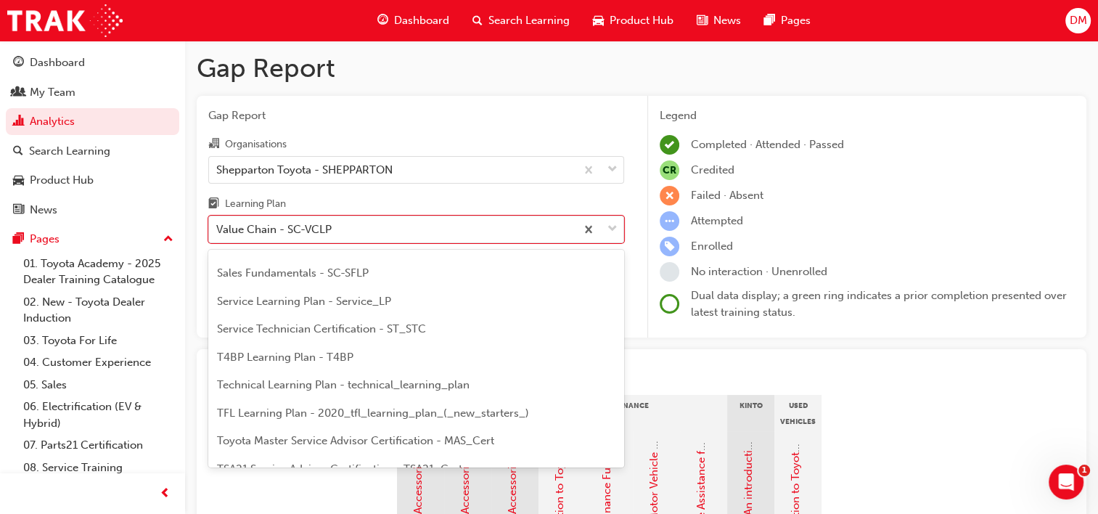
scroll to position [552, 0]
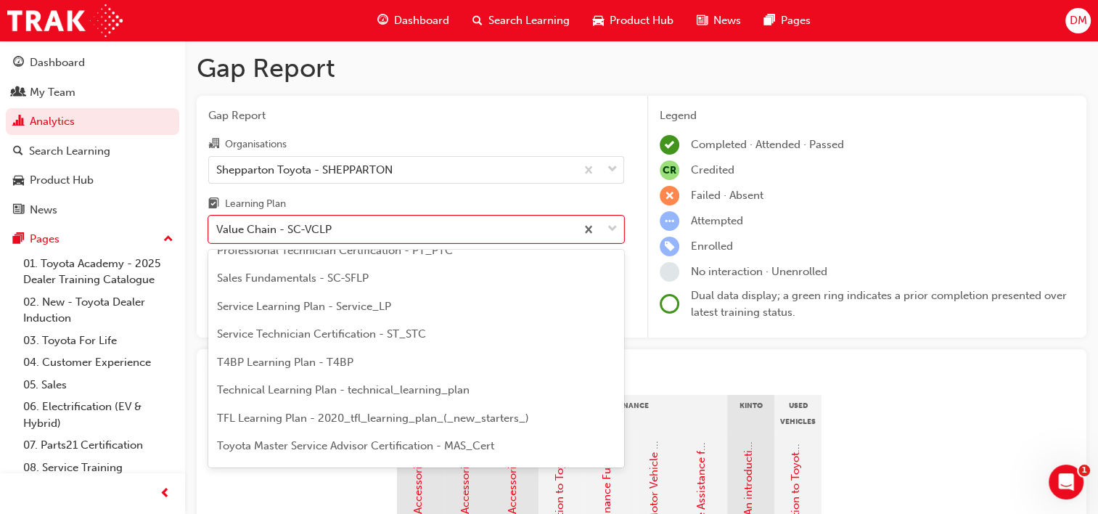
click at [318, 327] on span "Service Technician Certification - ST_STC" at bounding box center [321, 333] width 209 height 13
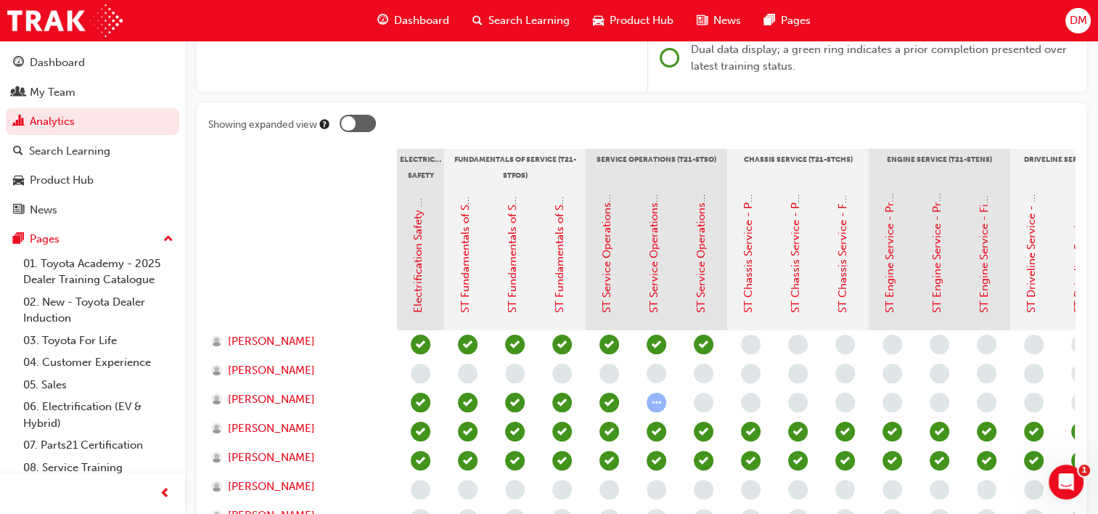
scroll to position [254, 0]
